Goal: Task Accomplishment & Management: Manage account settings

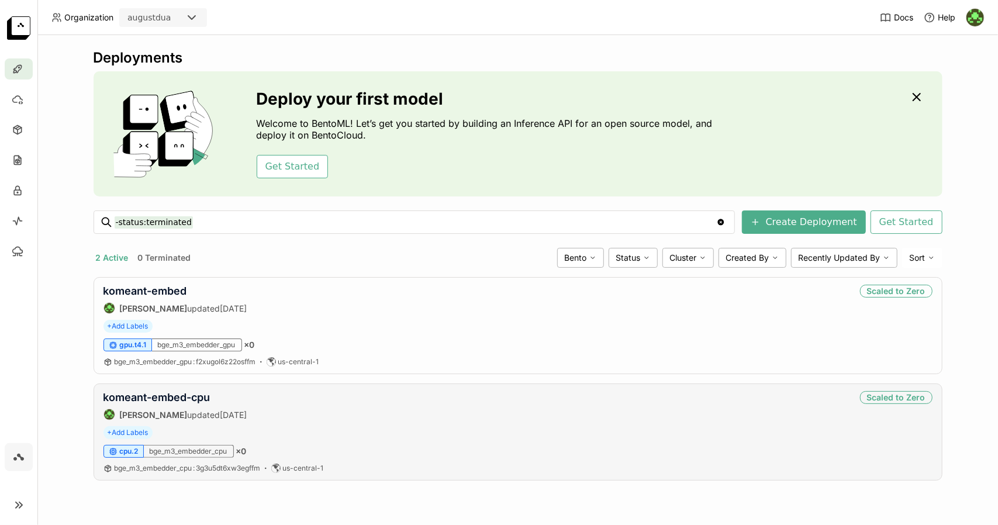
click at [819, 400] on div "komeant-embed-cpu August Dua updated [DATE] Scaled to Zero" at bounding box center [517, 405] width 829 height 29
click at [203, 395] on link "komeant-embed-cpu" at bounding box center [156, 397] width 107 height 12
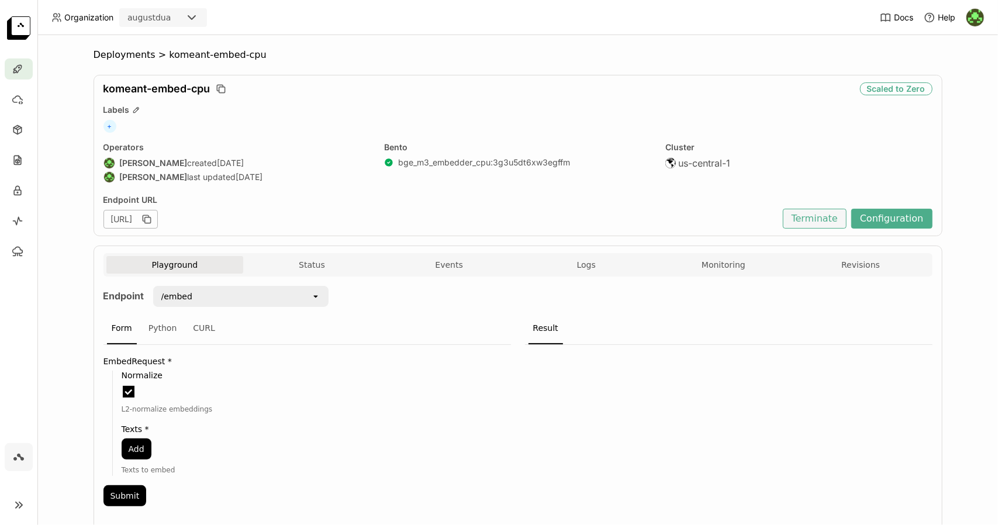
click at [832, 212] on button "Terminate" at bounding box center [815, 219] width 64 height 20
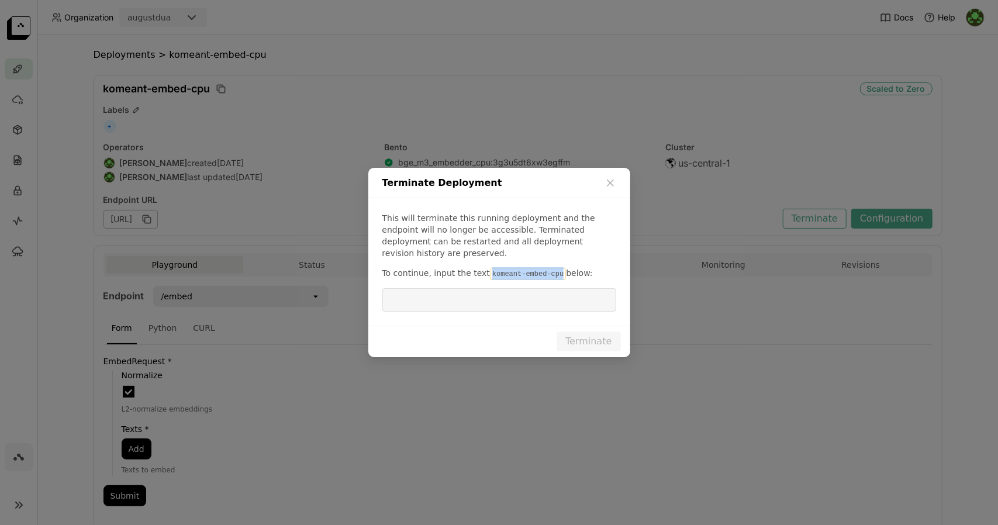
drag, startPoint x: 482, startPoint y: 266, endPoint x: 547, endPoint y: 272, distance: 65.7
click at [547, 272] on code "komeant-embed-cpu" at bounding box center [528, 274] width 76 height 12
copy code "komeant-embed-cpu"
click at [531, 289] on input "dialog" at bounding box center [499, 300] width 220 height 22
paste input "komeant-embed-cpu"
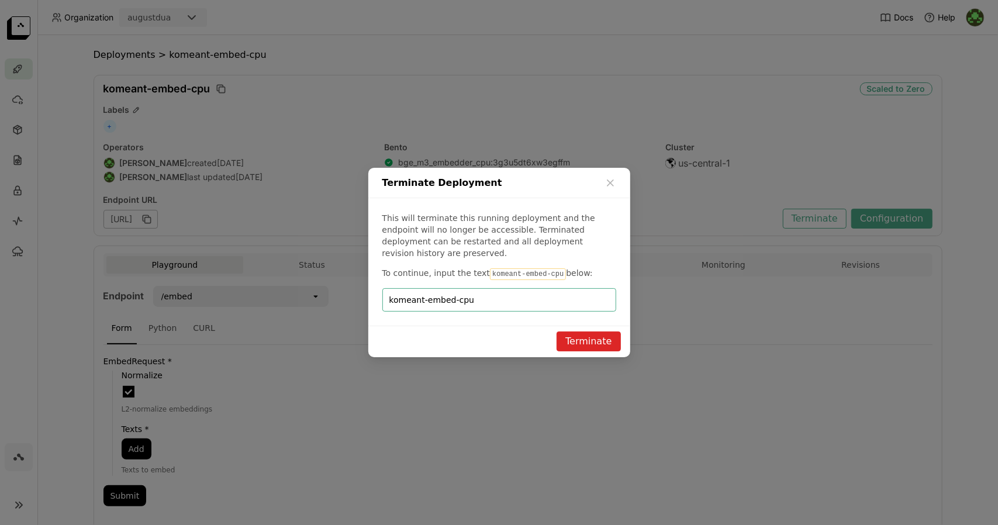
type input "komeant-embed-cpu"
drag, startPoint x: 624, startPoint y: 333, endPoint x: 596, endPoint y: 333, distance: 27.5
click at [596, 333] on div "Terminate" at bounding box center [499, 342] width 262 height 32
click at [596, 333] on button "Terminate" at bounding box center [588, 341] width 64 height 20
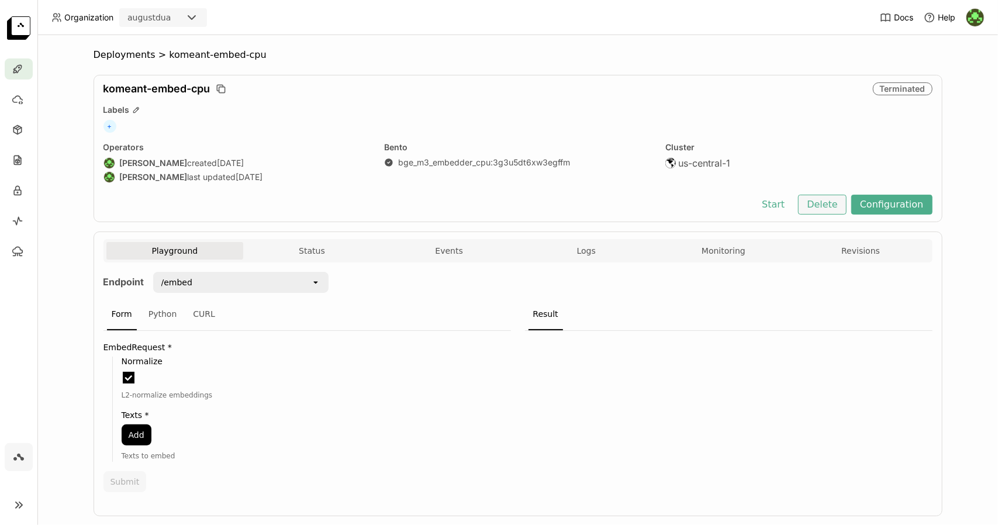
click at [827, 202] on button "Delete" at bounding box center [822, 205] width 49 height 20
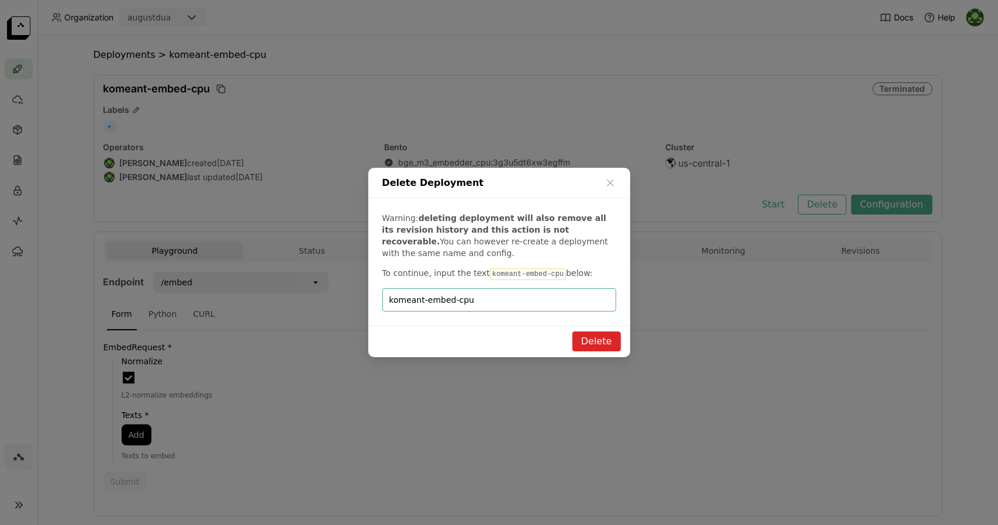
type input "komeant-embed-cpu"
click at [598, 344] on button "Delete" at bounding box center [596, 341] width 49 height 20
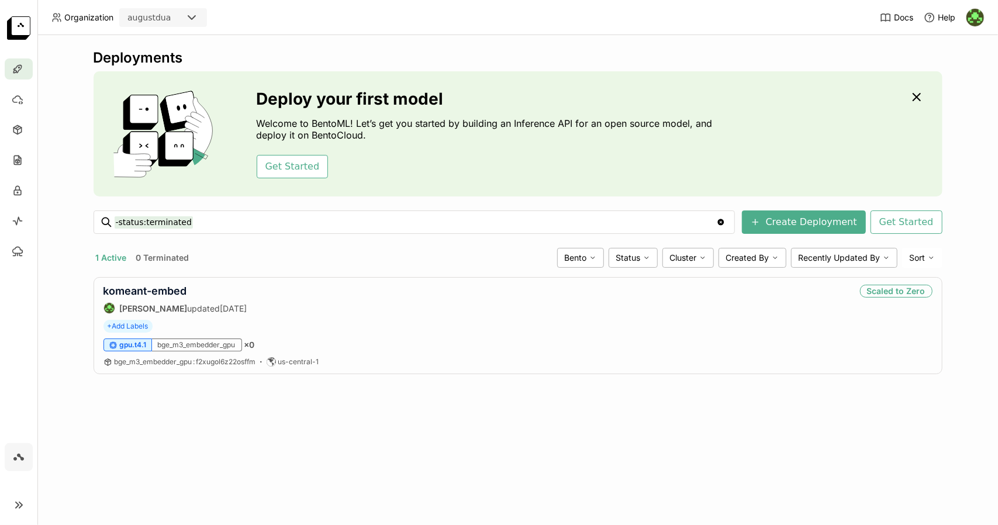
click at [272, 403] on div "Deployments Deploy your first model Welcome to BentoML! Let’s get you started b…" at bounding box center [517, 280] width 960 height 490
click at [785, 217] on button "Create Deployment" at bounding box center [804, 221] width 124 height 23
